Goal: Information Seeking & Learning: Learn about a topic

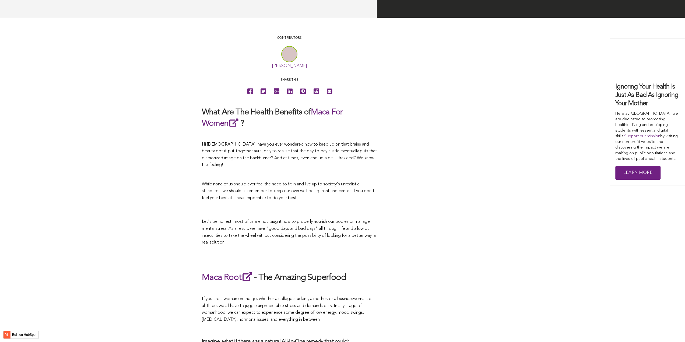
scroll to position [1430, 0]
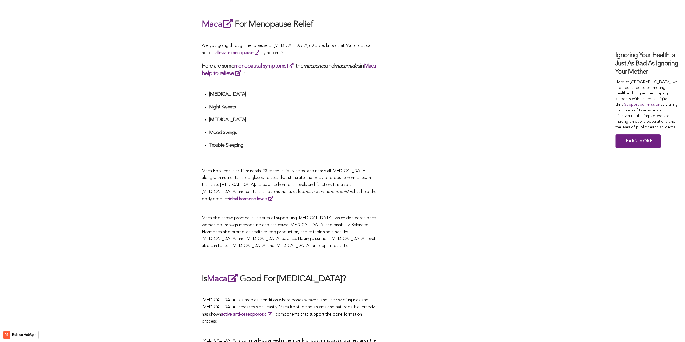
scroll to position [1628, 0]
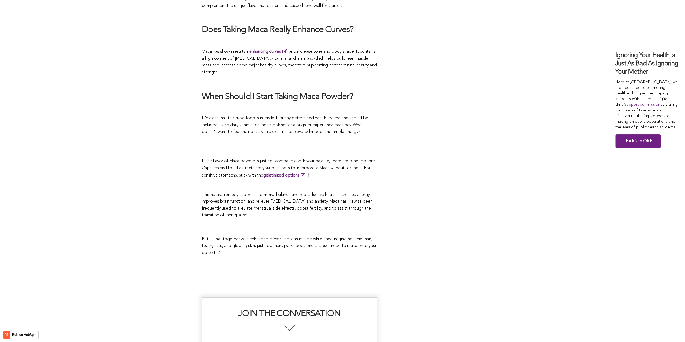
scroll to position [1268, 0]
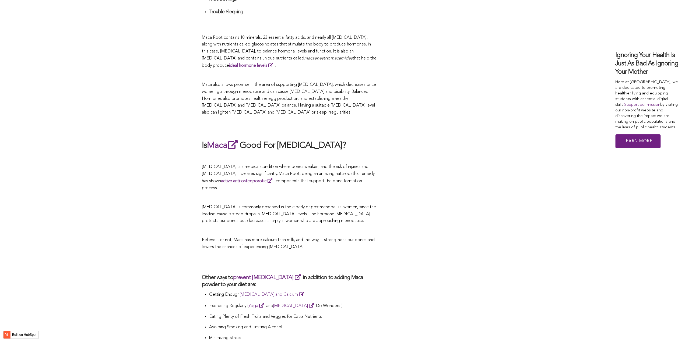
click at [298, 171] on p "[MEDICAL_DATA] is a medical condition where bones weaken, and the risk of injur…" at bounding box center [289, 178] width 175 height 28
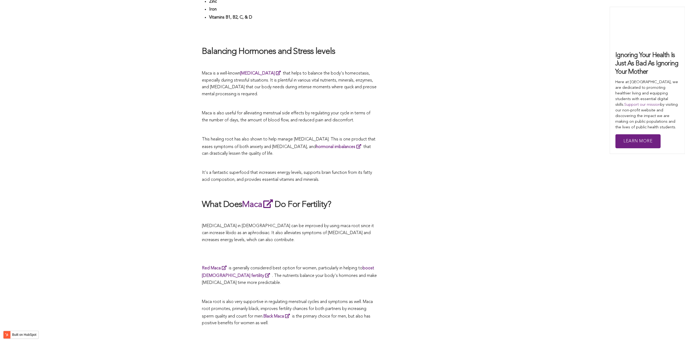
click at [365, 171] on span "It's a fantastic superfood that increases energy levels, supports brain functio…" at bounding box center [287, 176] width 170 height 11
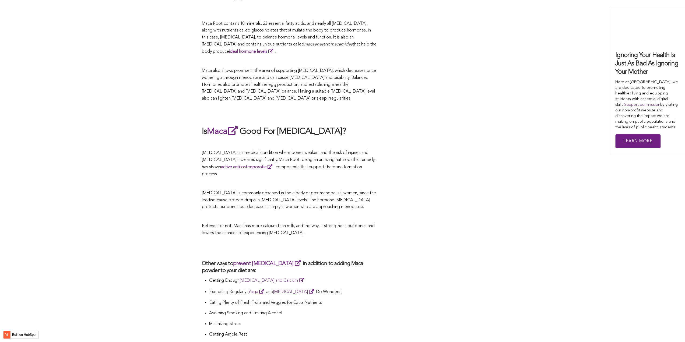
scroll to position [1074, 0]
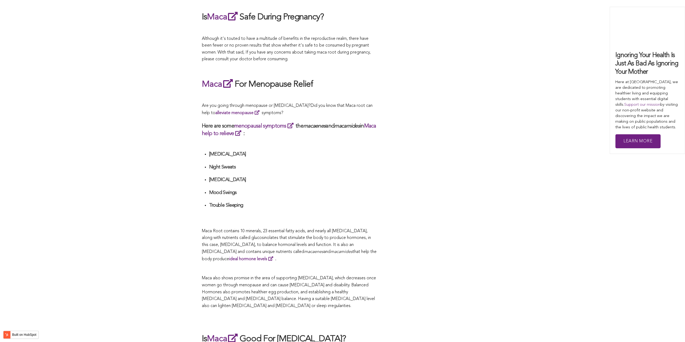
click at [369, 177] on h4 "[MEDICAL_DATA]" at bounding box center [293, 180] width 168 height 6
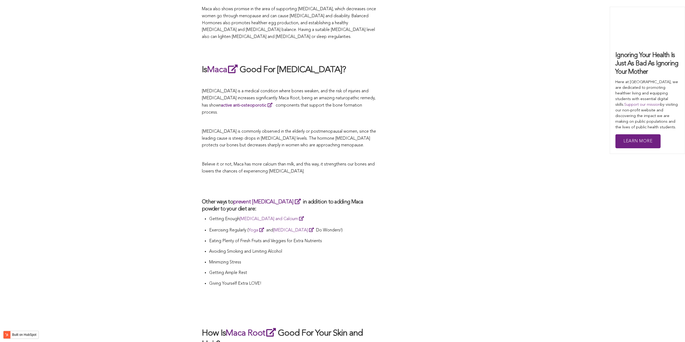
scroll to position [1370, 0]
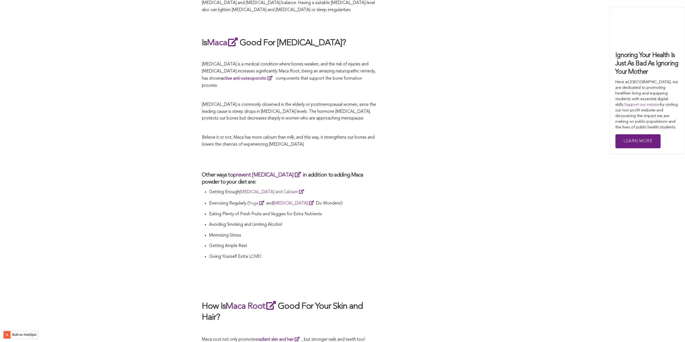
click at [350, 211] on p "Eating Plenty of Fresh Fruits and Veggies for Extra Nutrients" at bounding box center [293, 214] width 168 height 7
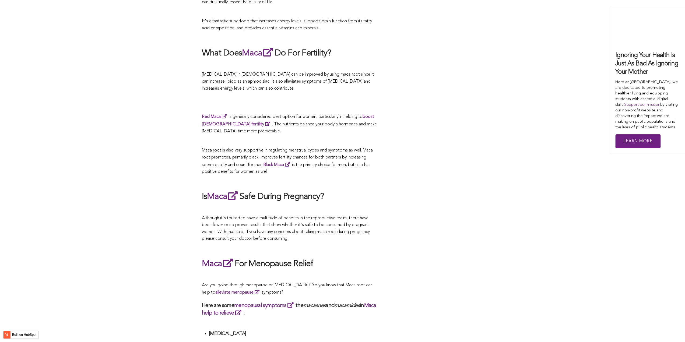
click at [349, 171] on p "Maca root is also very supportive in regulating menstrual cycles and symptoms a…" at bounding box center [289, 161] width 175 height 28
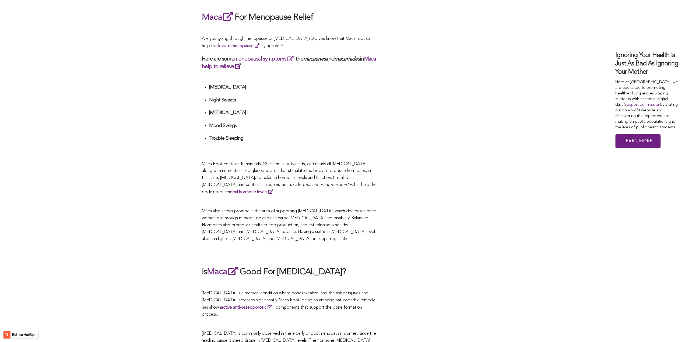
click at [428, 171] on div "CONTRIBUTORS [PERSON_NAME] Share this What Are The Health Benefits of Maca For …" at bounding box center [342, 34] width 281 height 1903
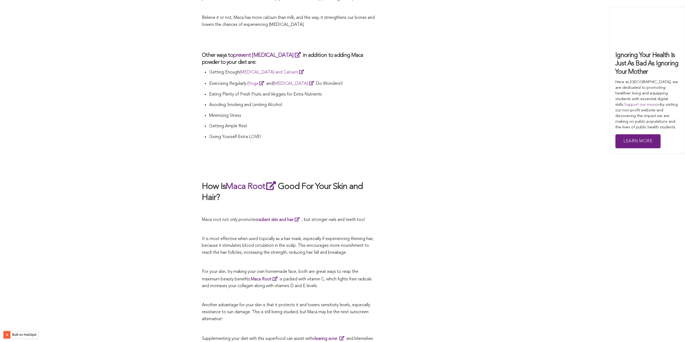
click at [325, 180] on h2 "How Is Maca Root Good For Your Skin and Hair?" at bounding box center [289, 191] width 175 height 23
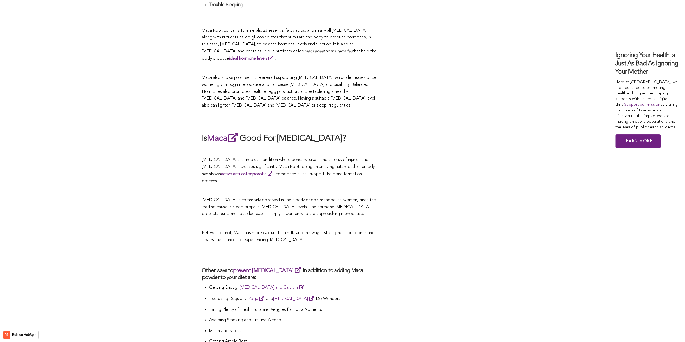
scroll to position [1382, 0]
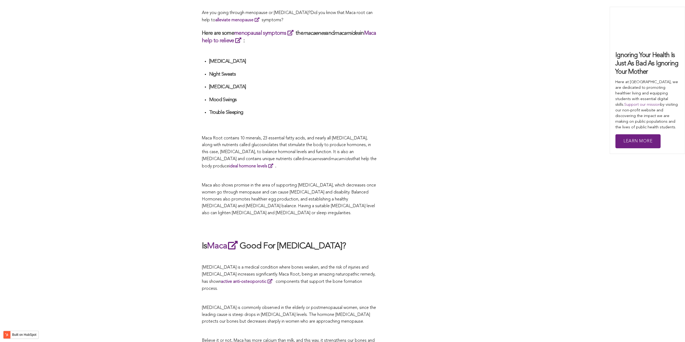
scroll to position [1140, 0]
